Goal: Task Accomplishment & Management: Use online tool/utility

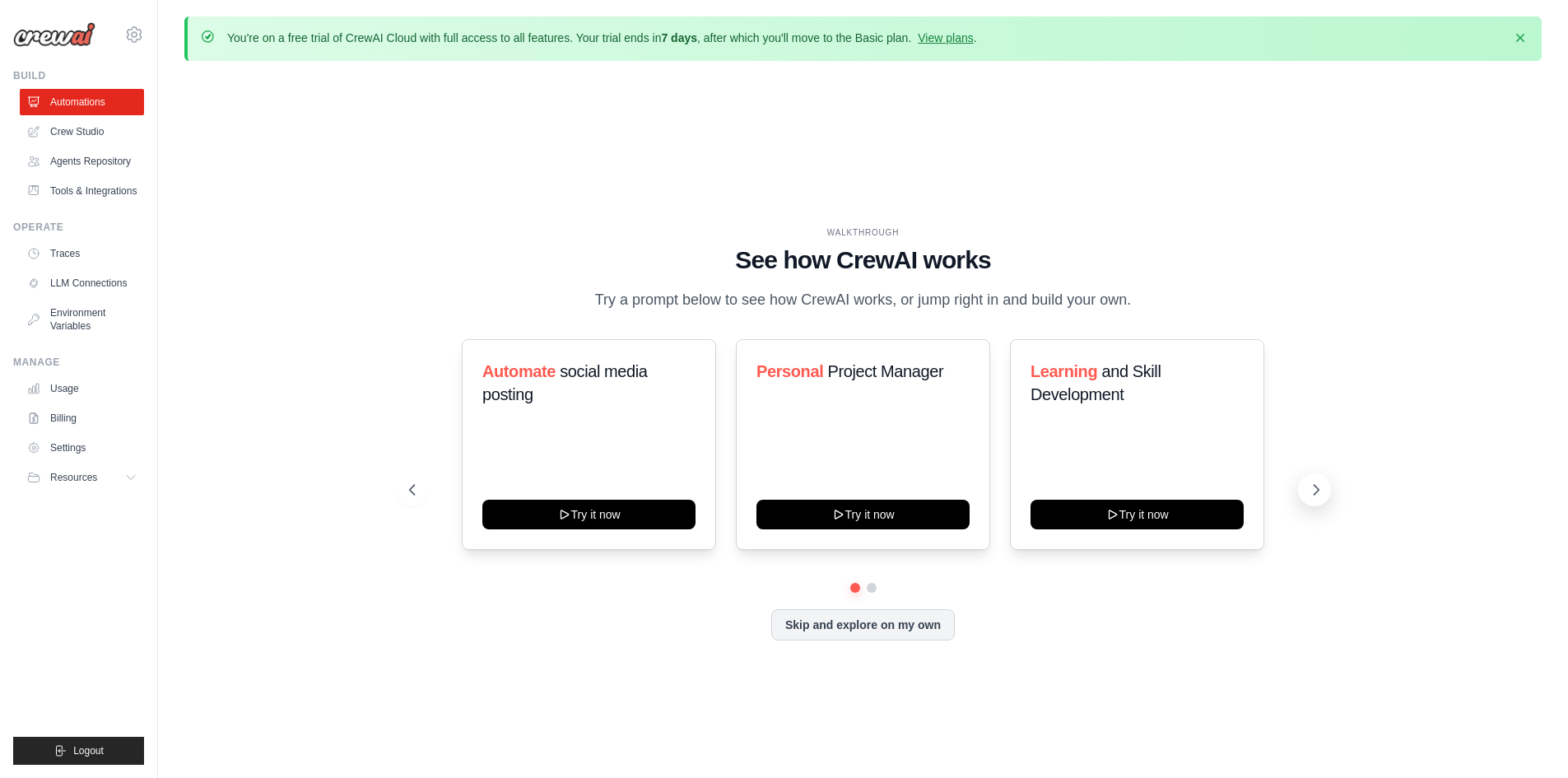
click at [1319, 482] on icon at bounding box center [1315, 489] width 16 height 16
click at [68, 123] on link "Crew Studio" at bounding box center [83, 131] width 124 height 26
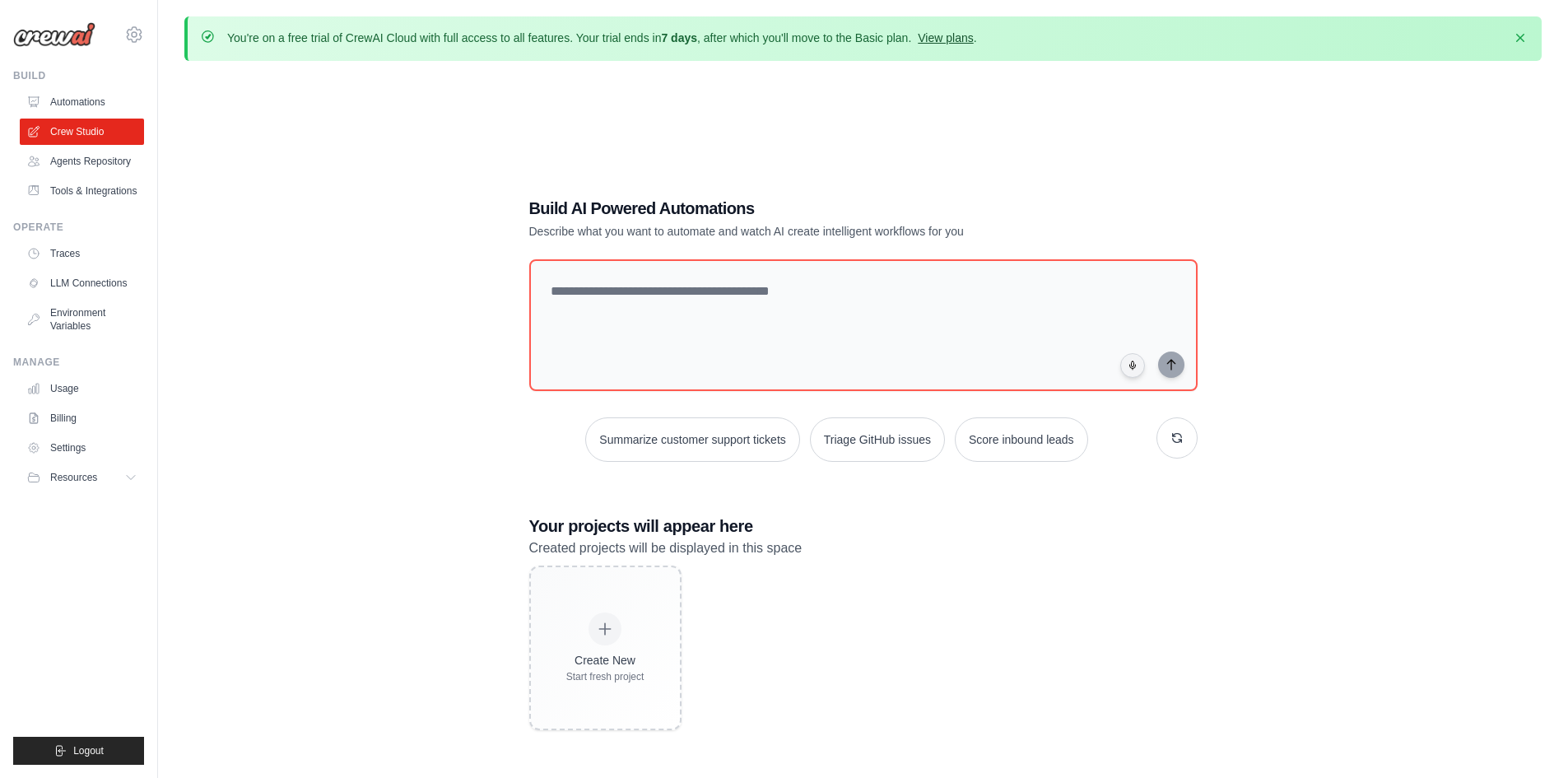
click at [952, 40] on link "View plans" at bounding box center [945, 37] width 55 height 13
